Goal: Find specific page/section: Find specific page/section

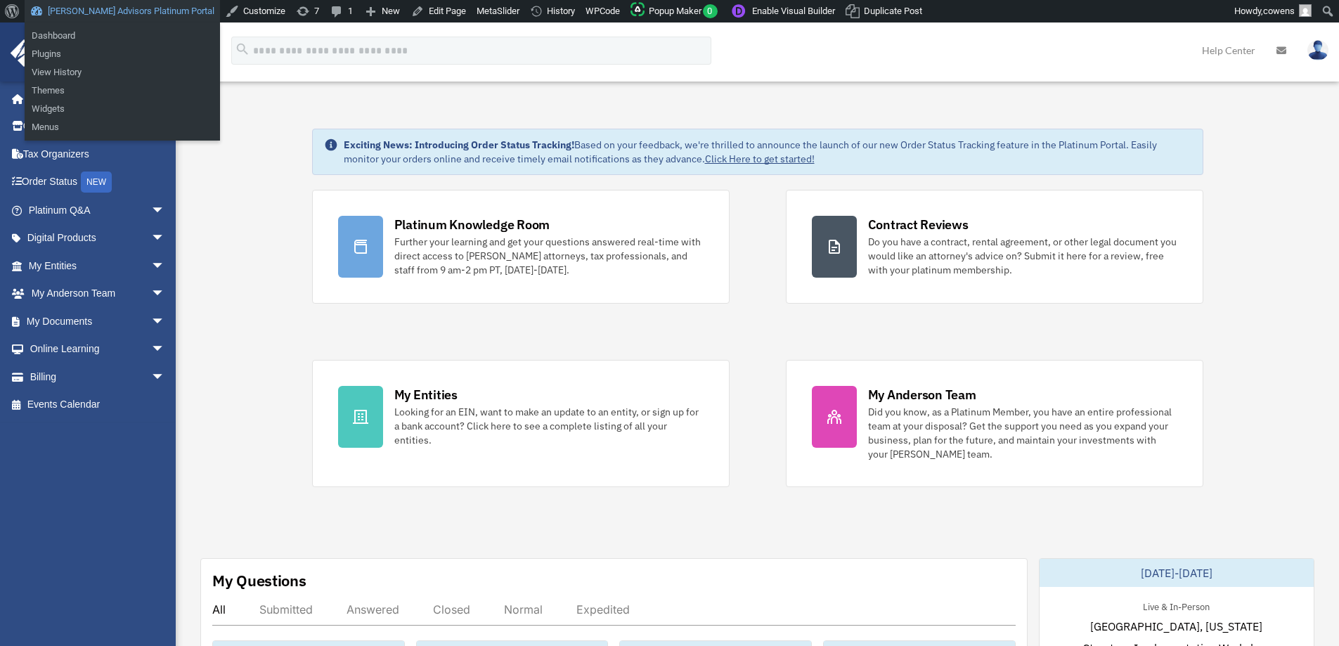
click at [102, 8] on link "[PERSON_NAME] Advisors Platinum Portal" at bounding box center [122, 11] width 195 height 22
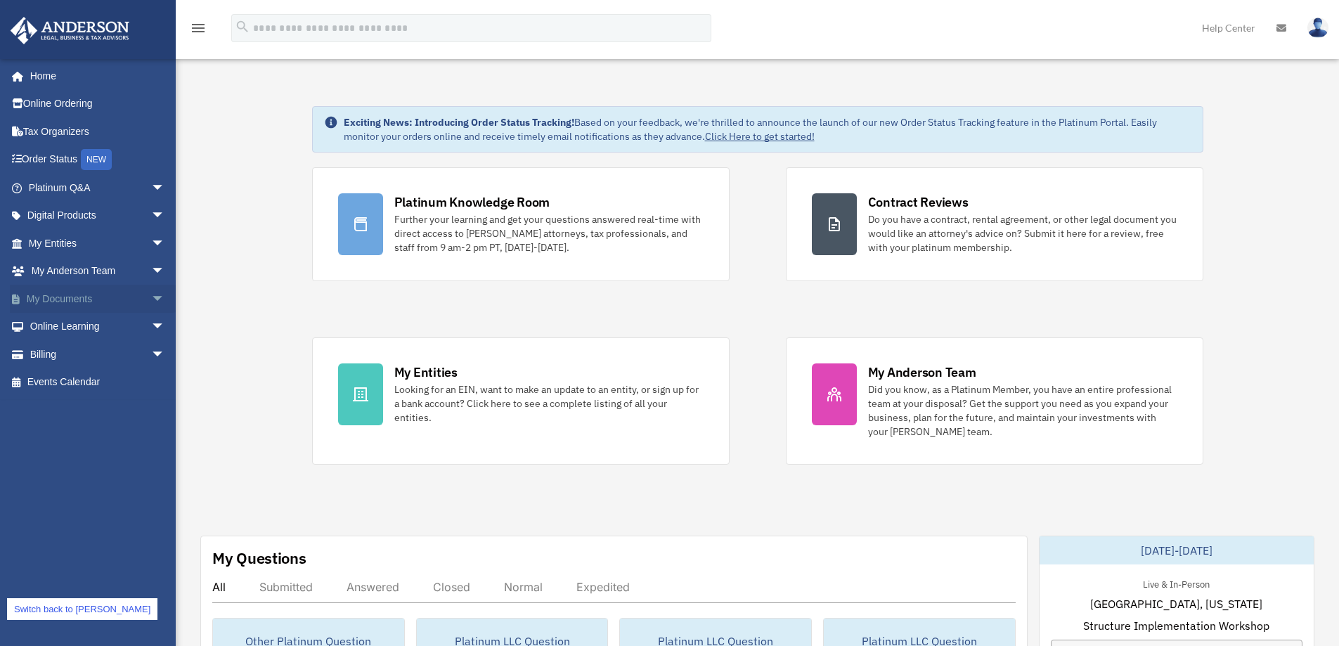
click at [61, 294] on link "My Documents arrow_drop_down" at bounding box center [98, 299] width 176 height 28
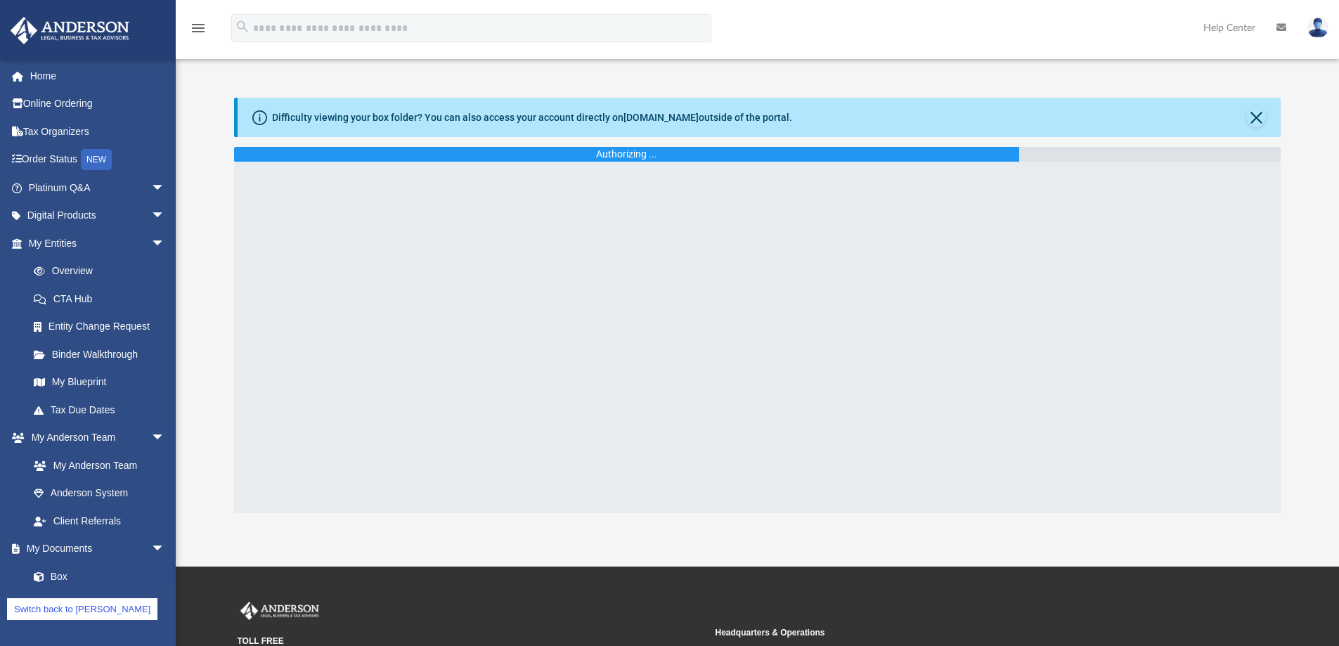
click at [343, 546] on div "App rignolthierry@gmail.com Sign Out rignolthierry@gmail.com Home Online Orderi…" at bounding box center [669, 283] width 1339 height 567
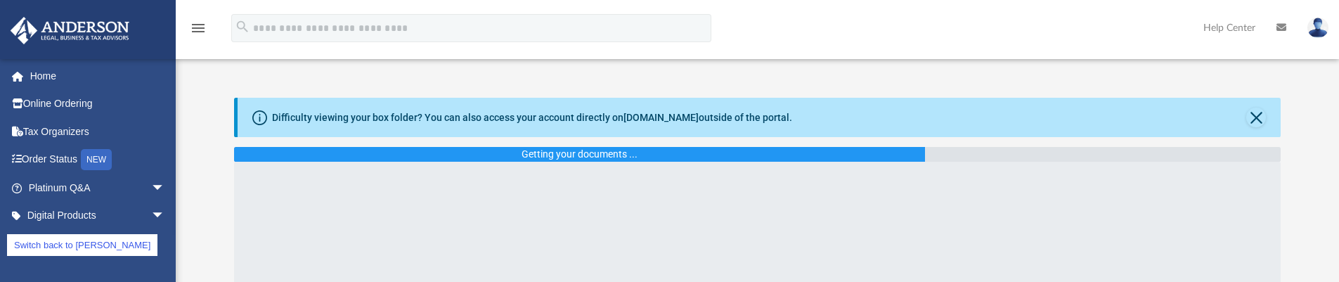
click at [89, 245] on link "Switch back to cowens" at bounding box center [82, 245] width 150 height 22
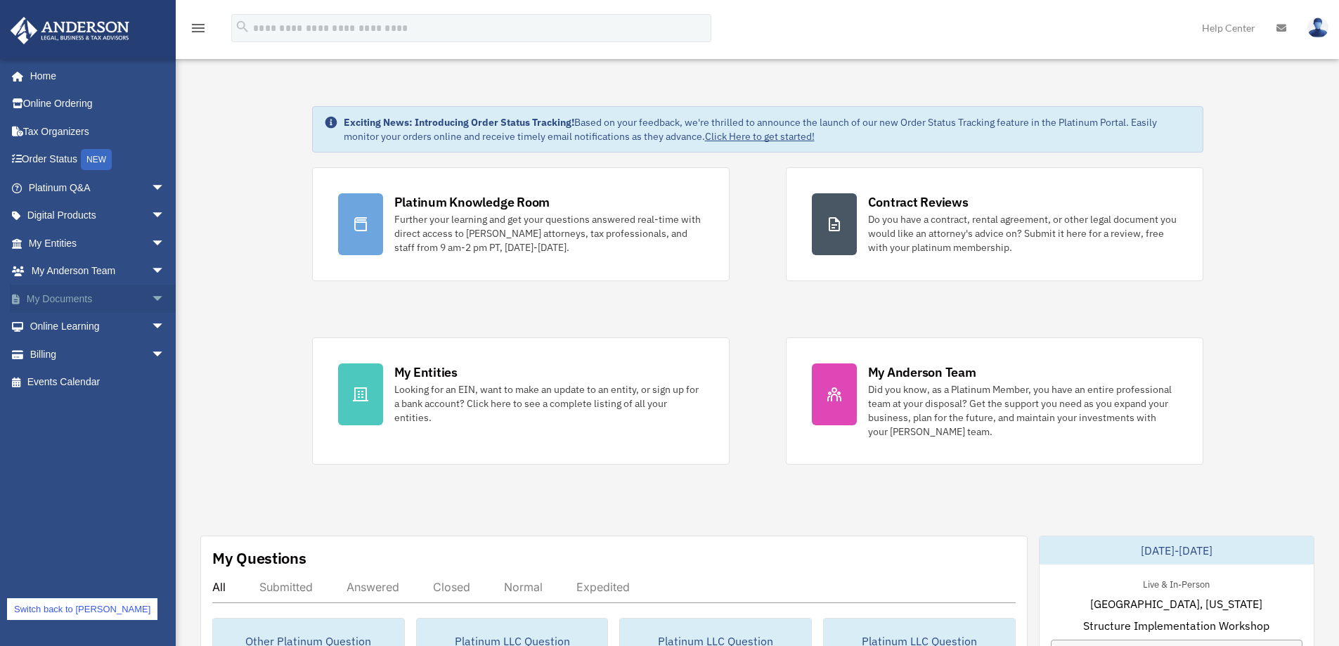
click at [76, 301] on link "My Documents arrow_drop_down" at bounding box center [98, 299] width 176 height 28
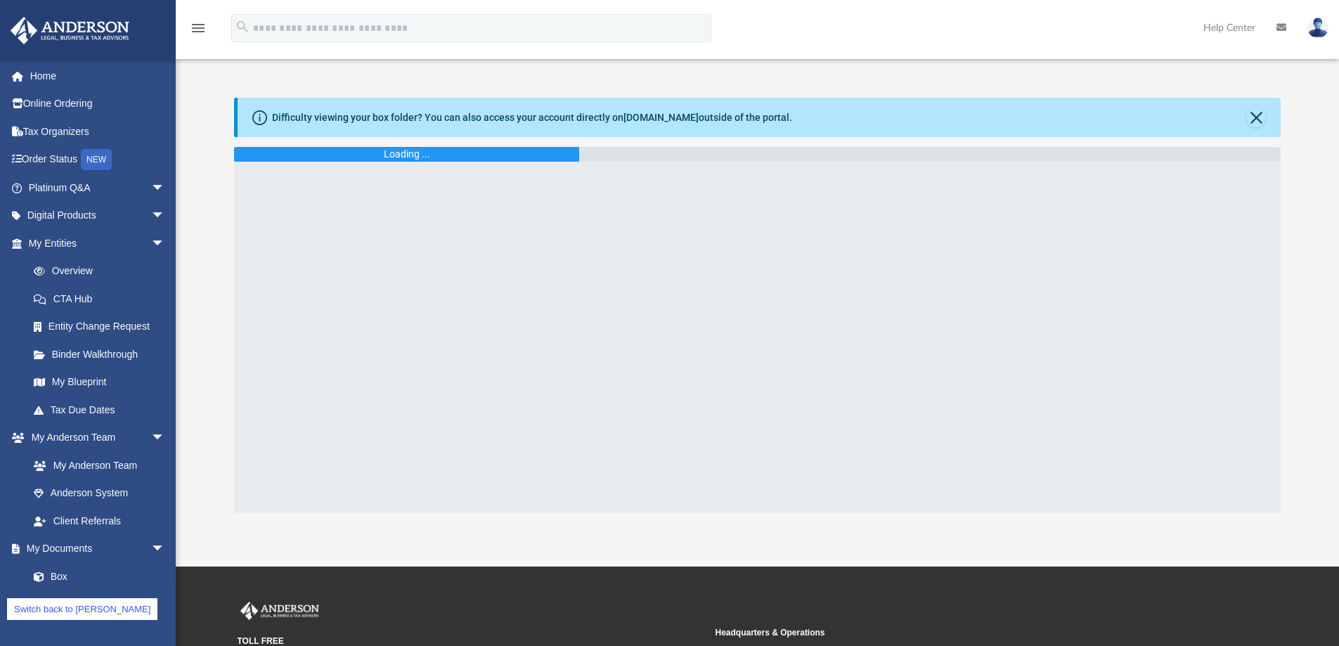
click at [75, 610] on link "Switch back to [PERSON_NAME]" at bounding box center [82, 609] width 150 height 22
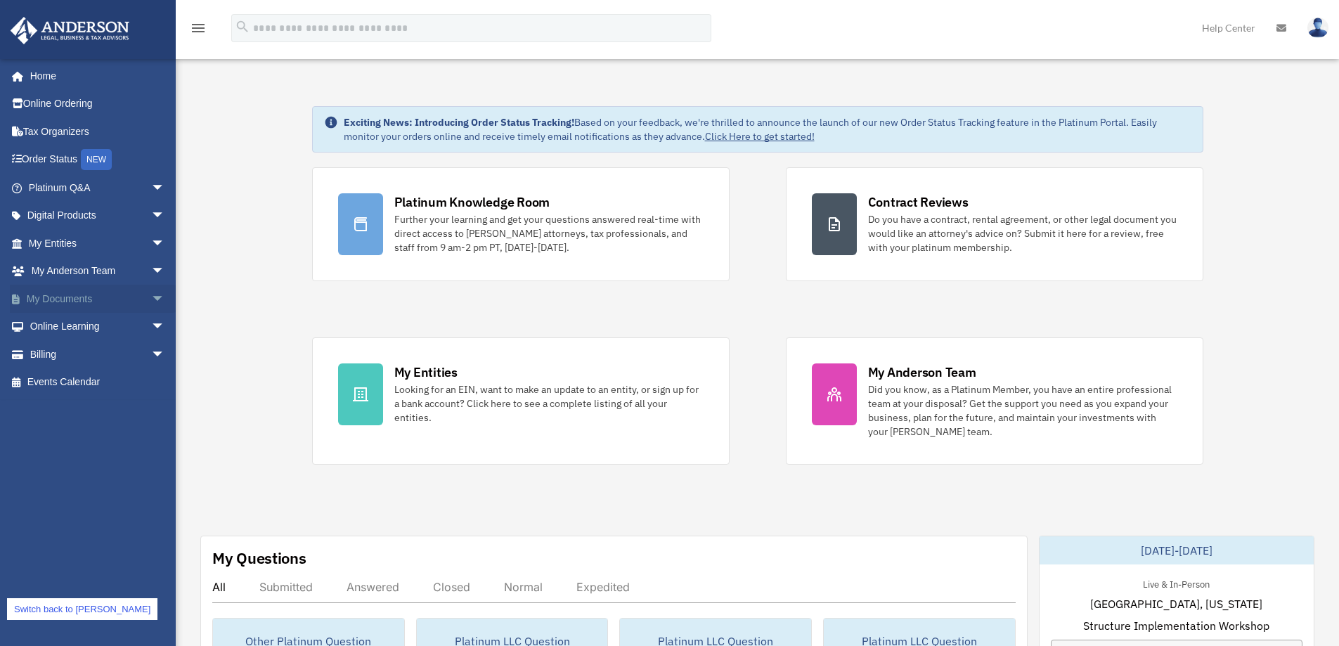
click at [60, 304] on link "My Documents arrow_drop_down" at bounding box center [98, 299] width 176 height 28
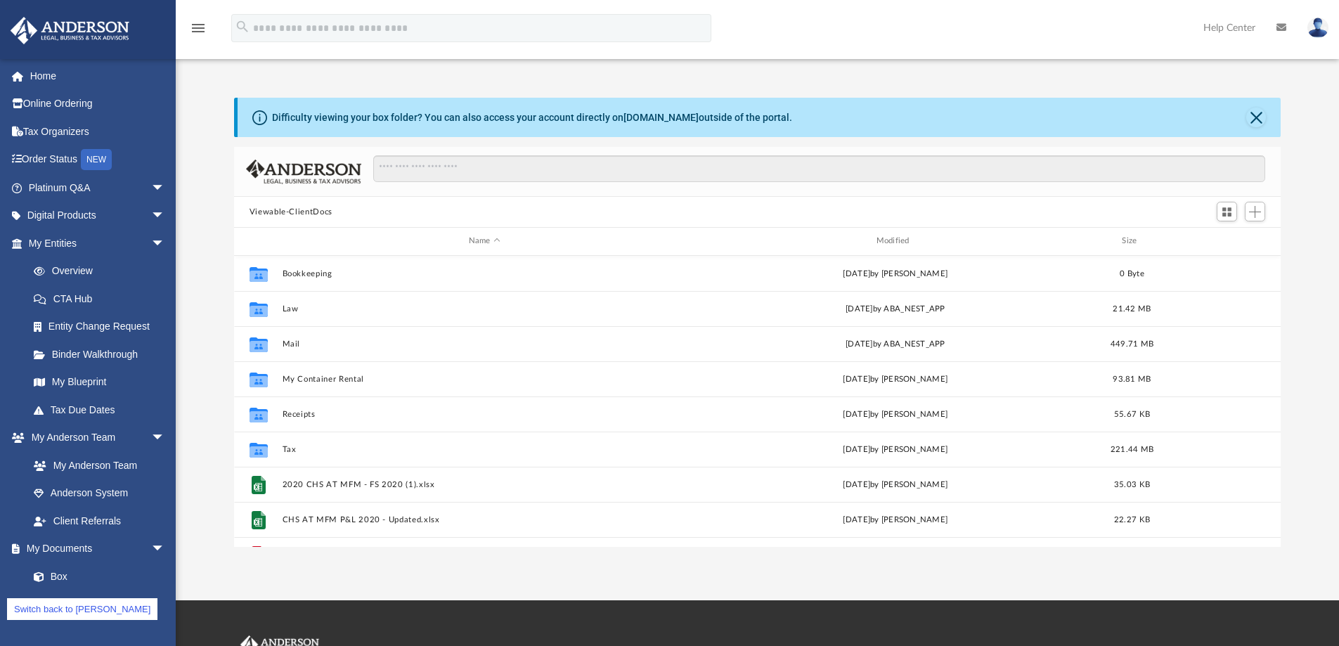
scroll to position [309, 1036]
click at [95, 614] on link "Switch back to [PERSON_NAME]" at bounding box center [82, 609] width 150 height 22
